Goal: Information Seeking & Learning: Learn about a topic

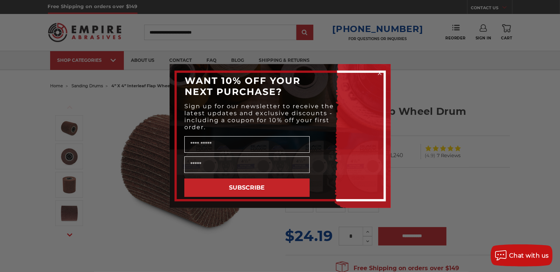
click at [491, 91] on div "Close dialog WANT 10% OFF YOUR NEXT PURCHASE? Sign up for our newsletter to rec…" at bounding box center [280, 136] width 560 height 272
drag, startPoint x: 419, startPoint y: 88, endPoint x: 395, endPoint y: 79, distance: 26.0
click at [418, 88] on div "Close dialog WANT 10% OFF YOUR NEXT PURCHASE? Sign up for our newsletter to rec…" at bounding box center [280, 136] width 560 height 272
click at [379, 73] on icon "Close dialog" at bounding box center [379, 73] width 3 height 3
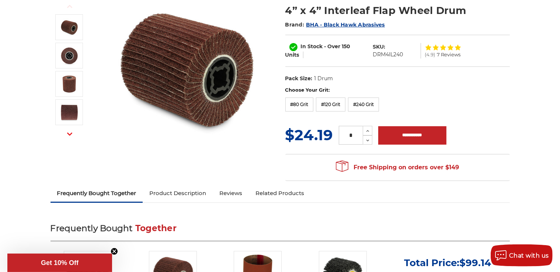
scroll to position [233, 0]
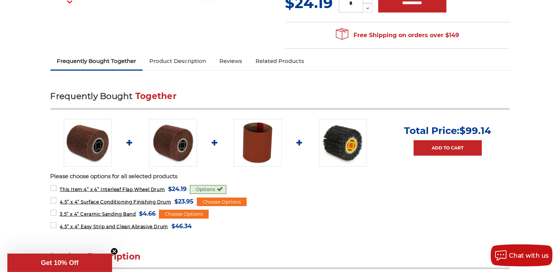
click at [350, 142] on img at bounding box center [343, 143] width 48 height 48
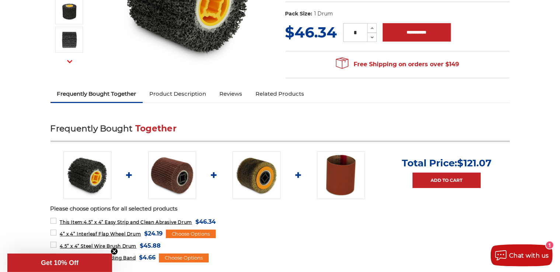
scroll to position [195, 0]
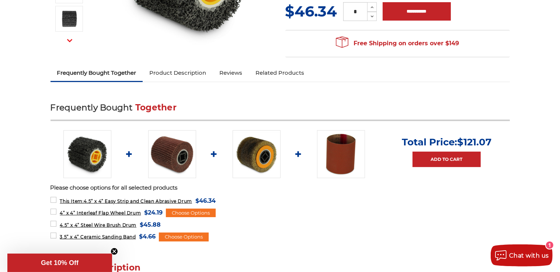
click at [188, 72] on link "Product Description" at bounding box center [178, 73] width 70 height 16
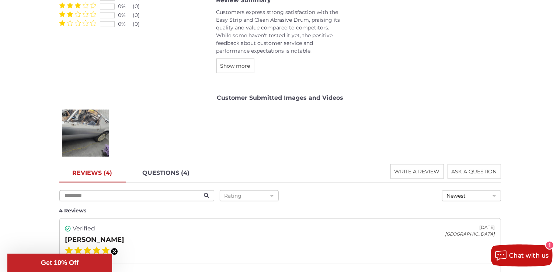
scroll to position [953, 0]
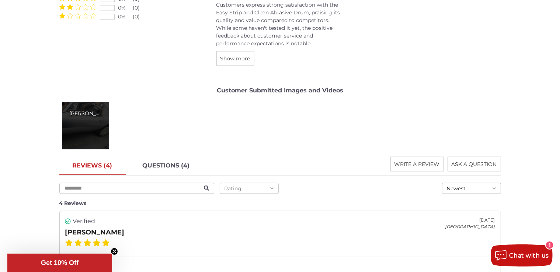
click at [82, 119] on div "Joey H." at bounding box center [85, 125] width 47 height 47
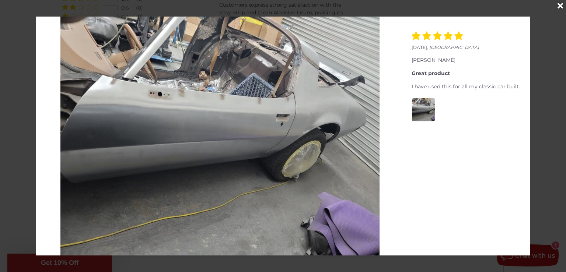
click at [559, 3] on icon "Close" at bounding box center [560, 6] width 6 height 8
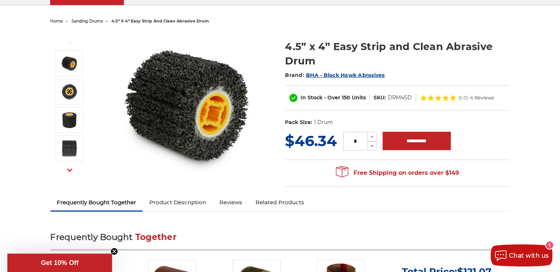
scroll to position [59, 0]
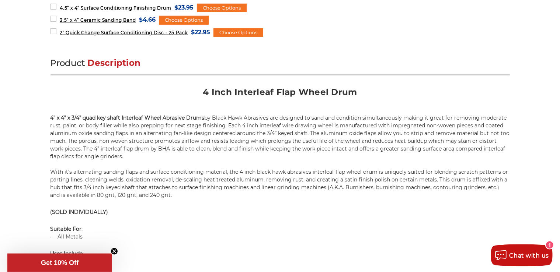
scroll to position [428, 0]
